Goal: Entertainment & Leisure: Consume media (video, audio)

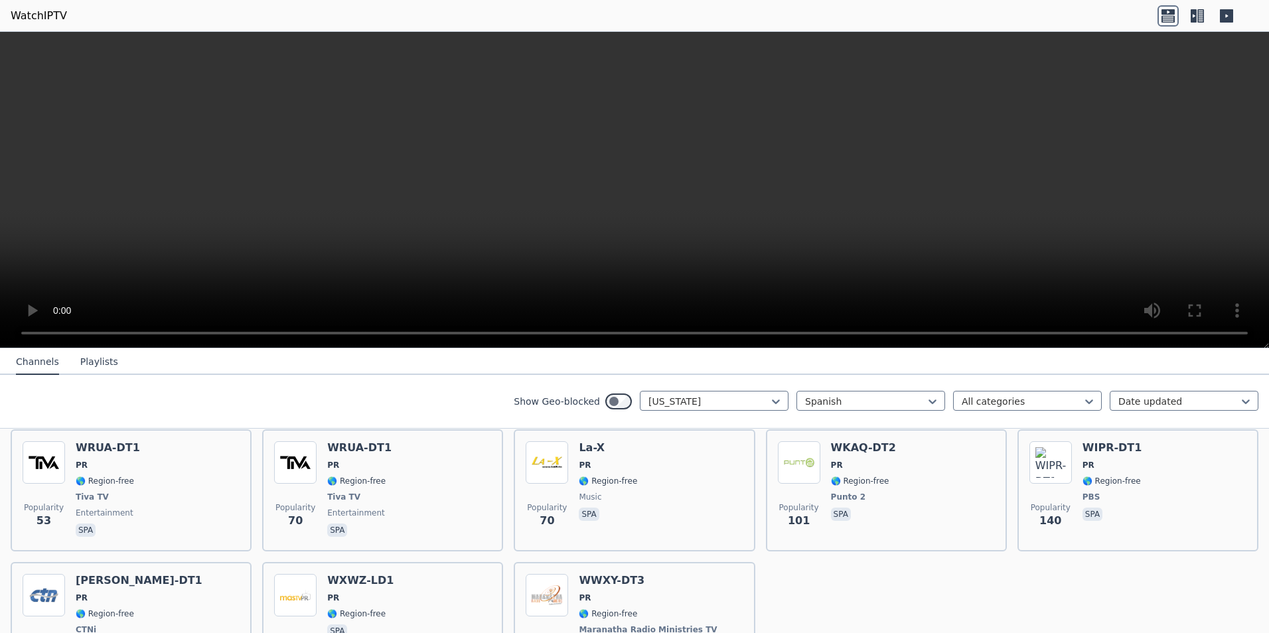
scroll to position [730, 0]
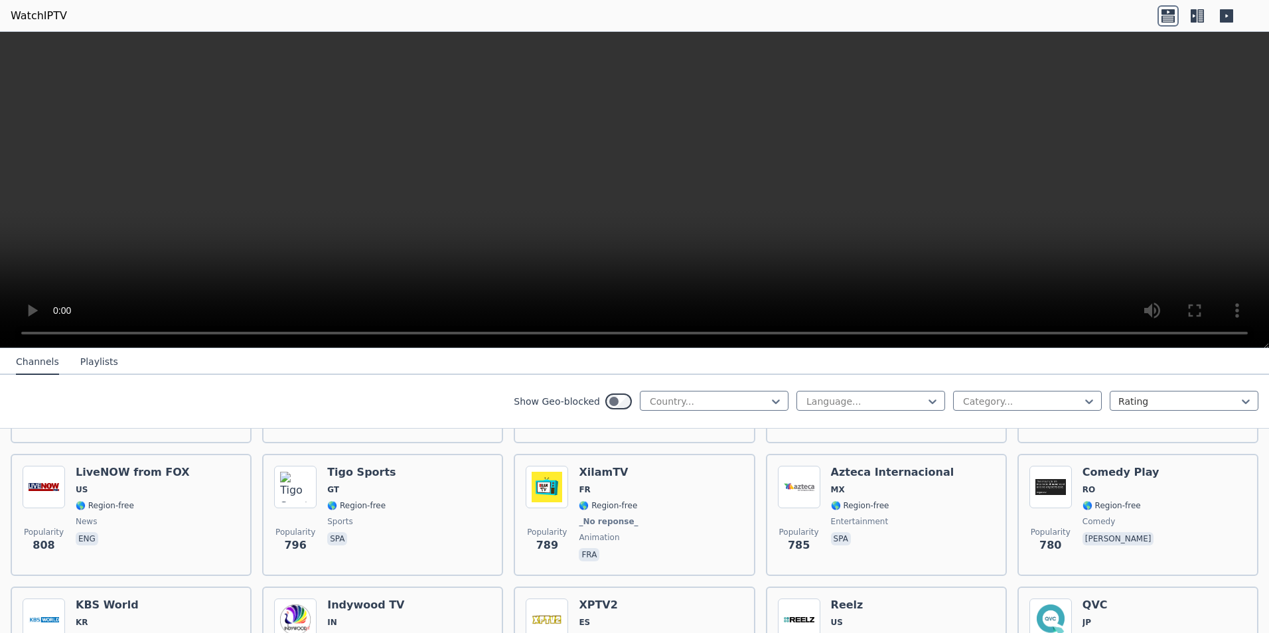
scroll to position [2390, 0]
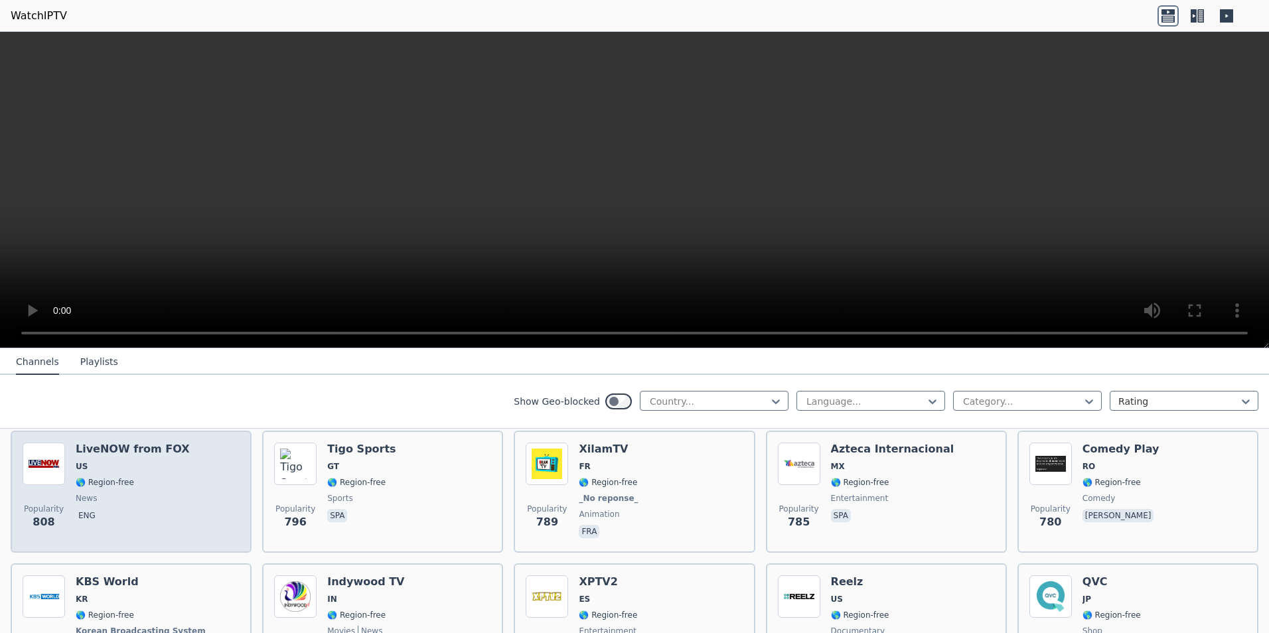
click at [43, 461] on img at bounding box center [44, 464] width 42 height 42
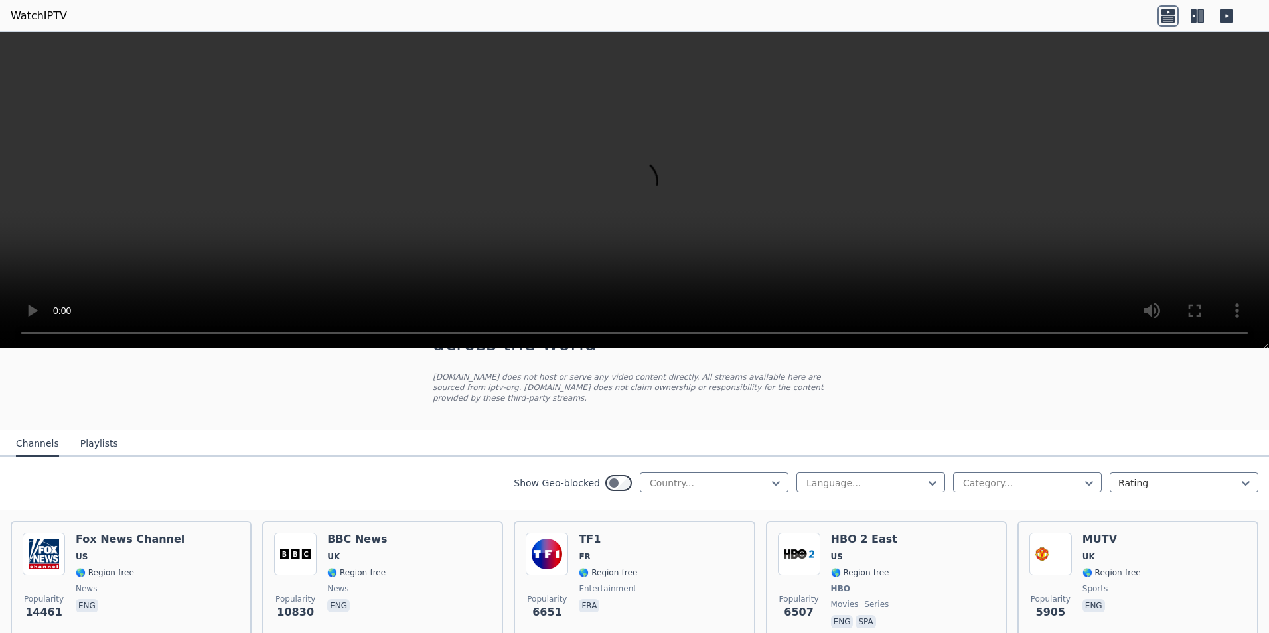
scroll to position [0, 0]
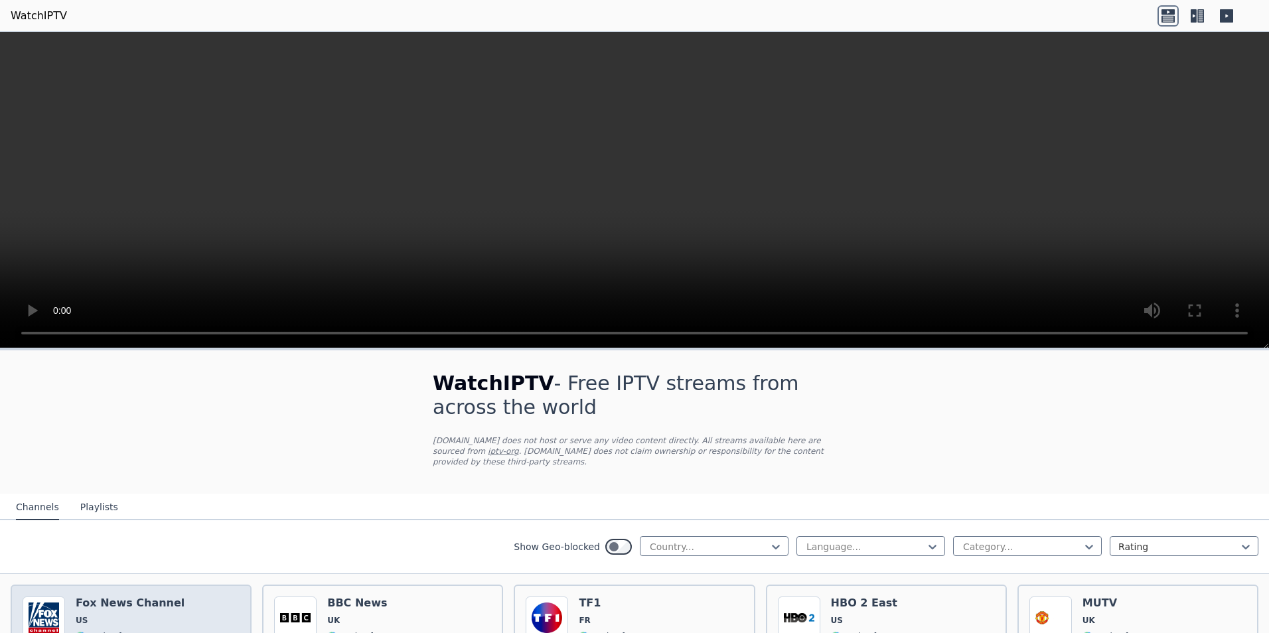
click at [143, 597] on h6 "Fox News Channel" at bounding box center [130, 603] width 109 height 13
click at [556, 211] on video at bounding box center [634, 190] width 1269 height 317
